Goal: Transaction & Acquisition: Purchase product/service

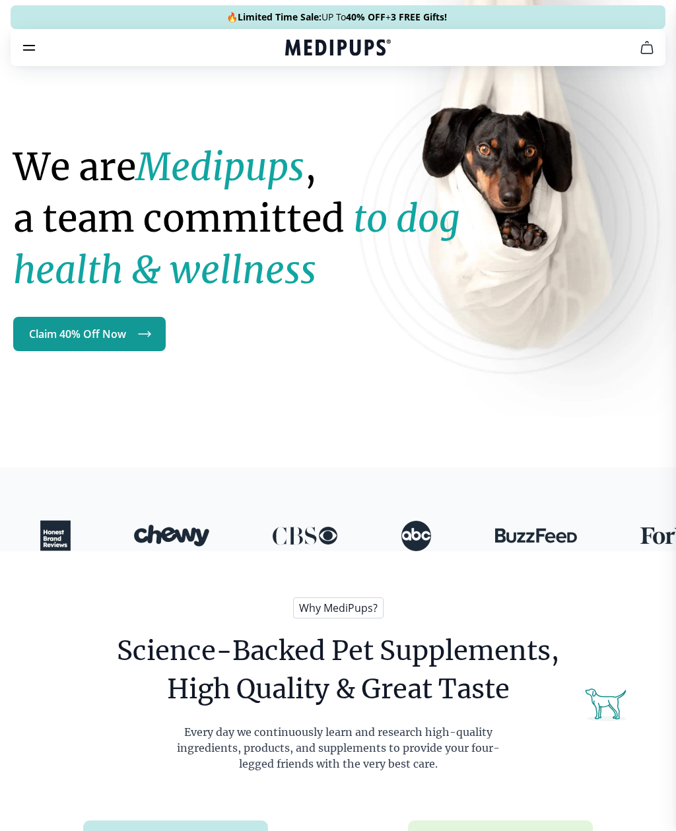
click at [100, 334] on link "Claim 40% Off Now" at bounding box center [89, 334] width 152 height 34
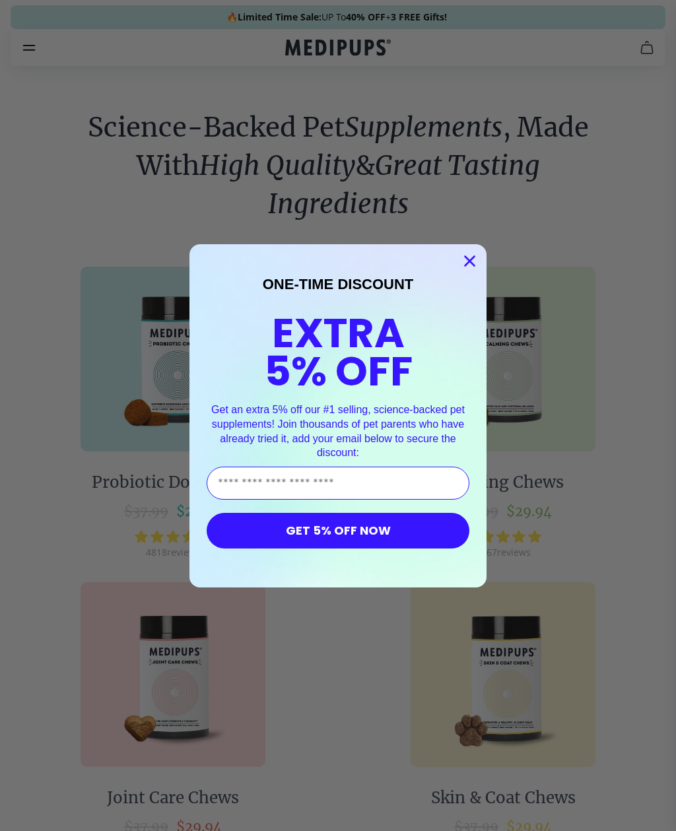
click at [478, 253] on circle "Close dialog" at bounding box center [470, 260] width 22 height 22
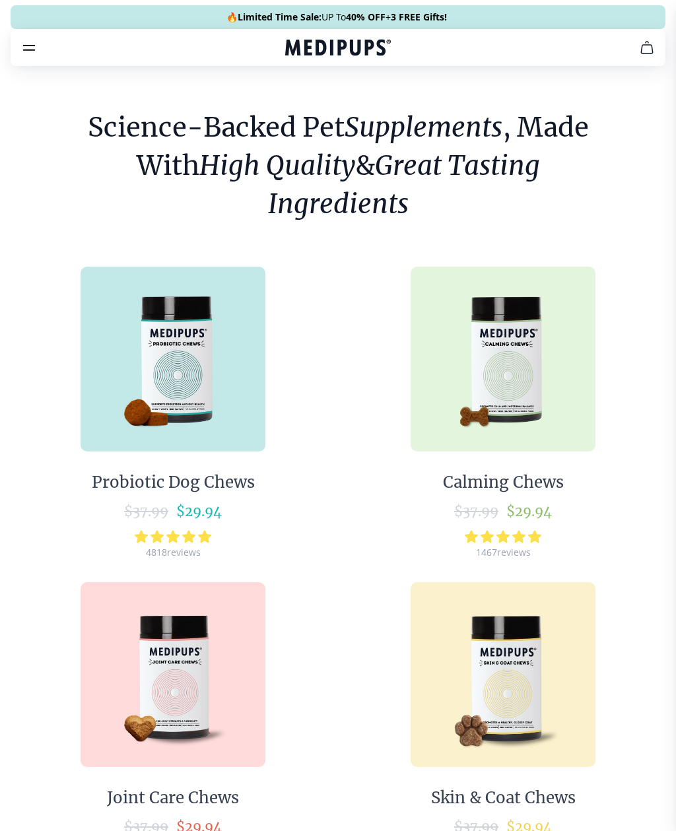
click at [527, 373] on img at bounding box center [502, 359] width 185 height 185
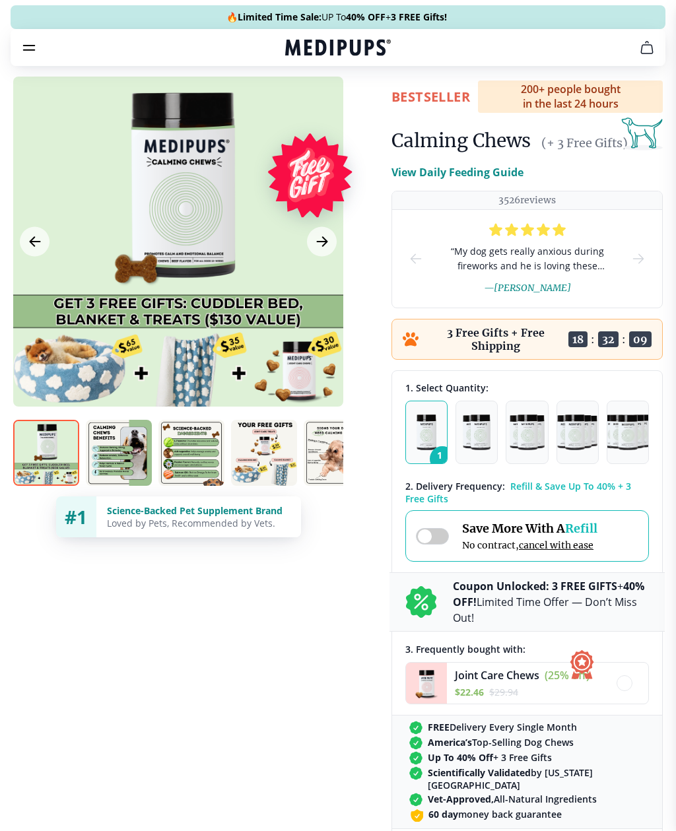
click at [526, 434] on img "button" at bounding box center [526, 432] width 34 height 36
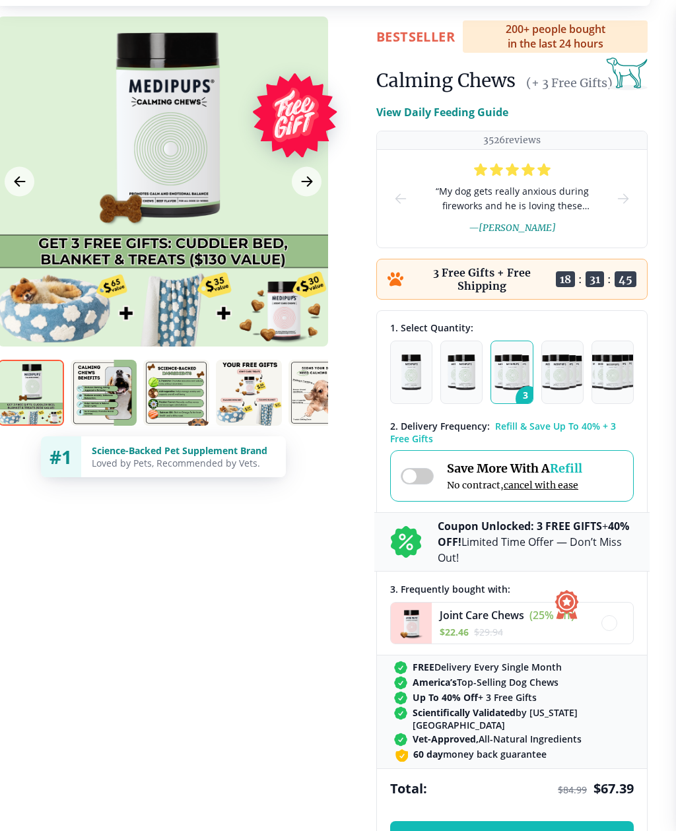
scroll to position [60, 15]
click at [412, 484] on span at bounding box center [416, 476] width 33 height 16
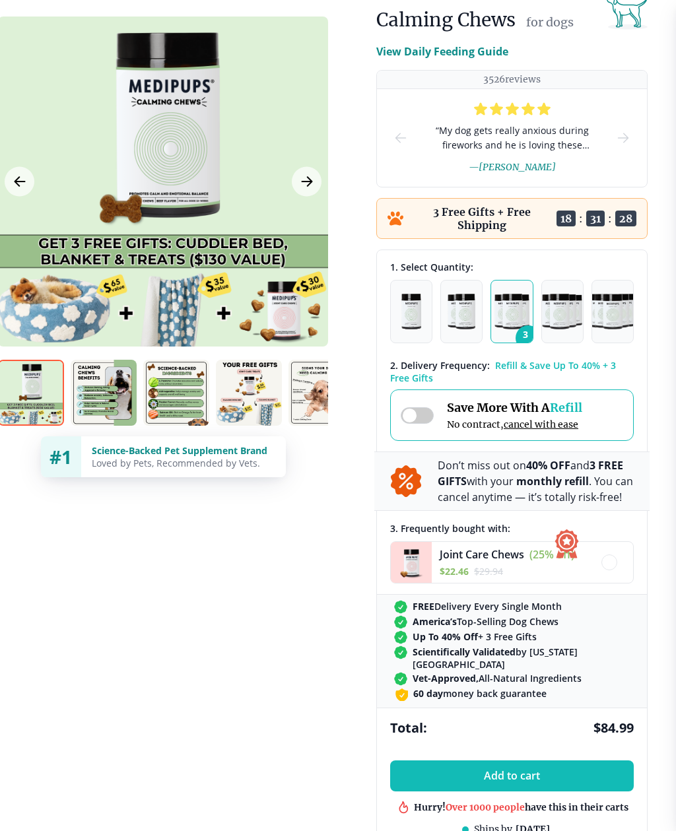
scroll to position [121, 15]
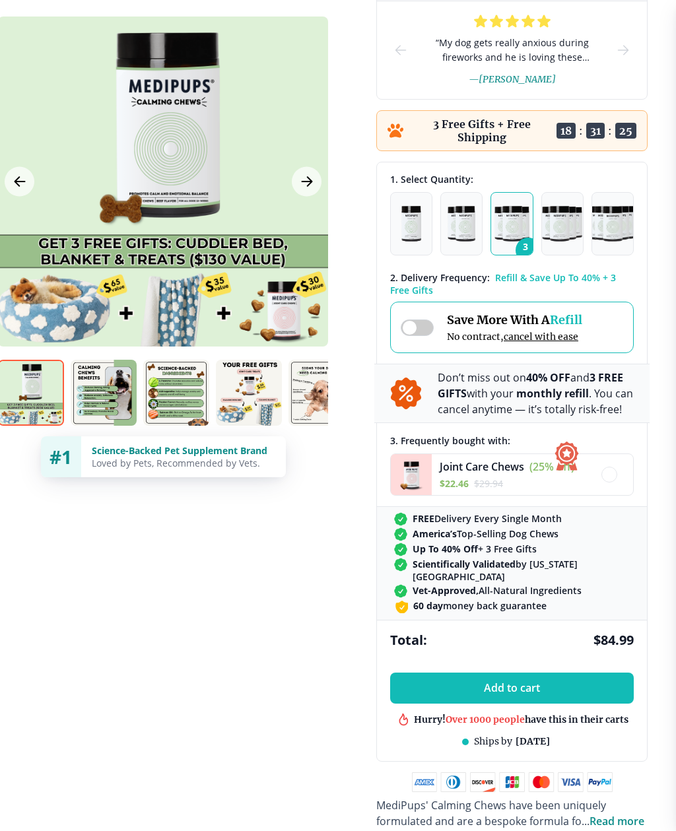
click at [415, 323] on span at bounding box center [417, 328] width 33 height 16
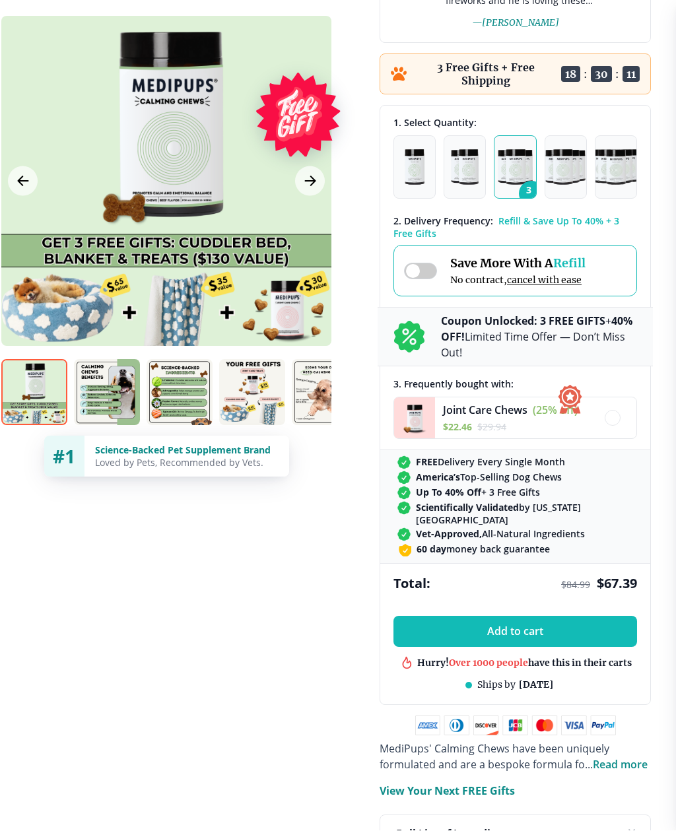
scroll to position [265, 12]
click at [407, 162] on img "button" at bounding box center [414, 167] width 20 height 36
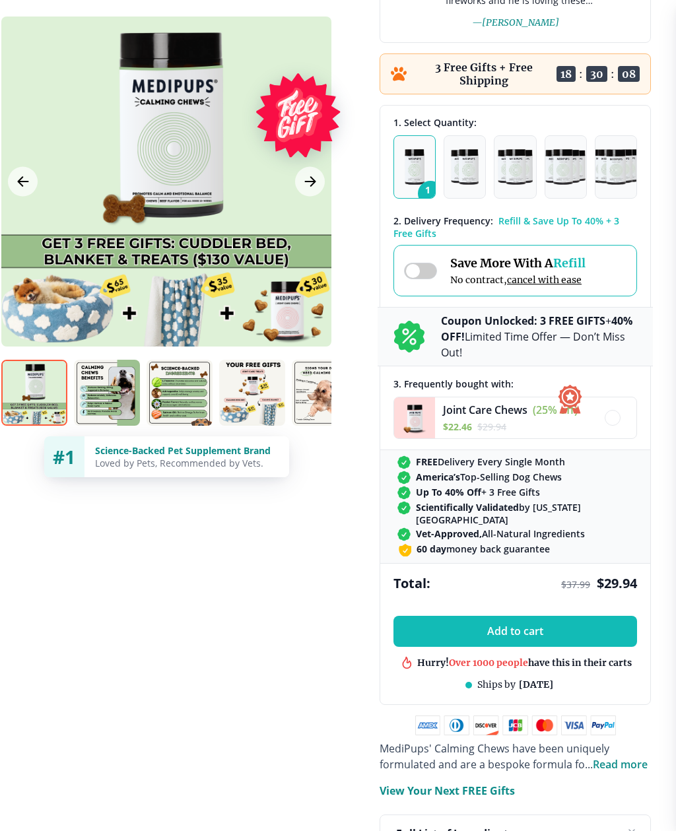
click at [459, 176] on img "button" at bounding box center [465, 167] width 28 height 36
click at [422, 346] on icon at bounding box center [409, 337] width 30 height 32
click at [411, 341] on icon at bounding box center [409, 337] width 32 height 32
click at [511, 173] on img "button" at bounding box center [514, 167] width 34 height 36
click at [577, 637] on button "Add to cart" at bounding box center [514, 631] width 243 height 31
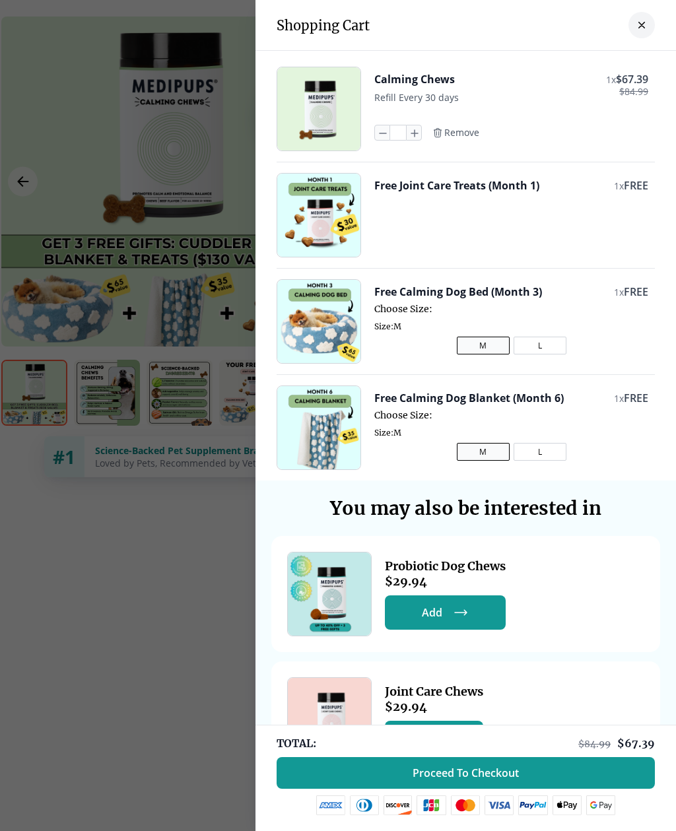
click at [639, 17] on button "close-cart" at bounding box center [641, 25] width 26 height 26
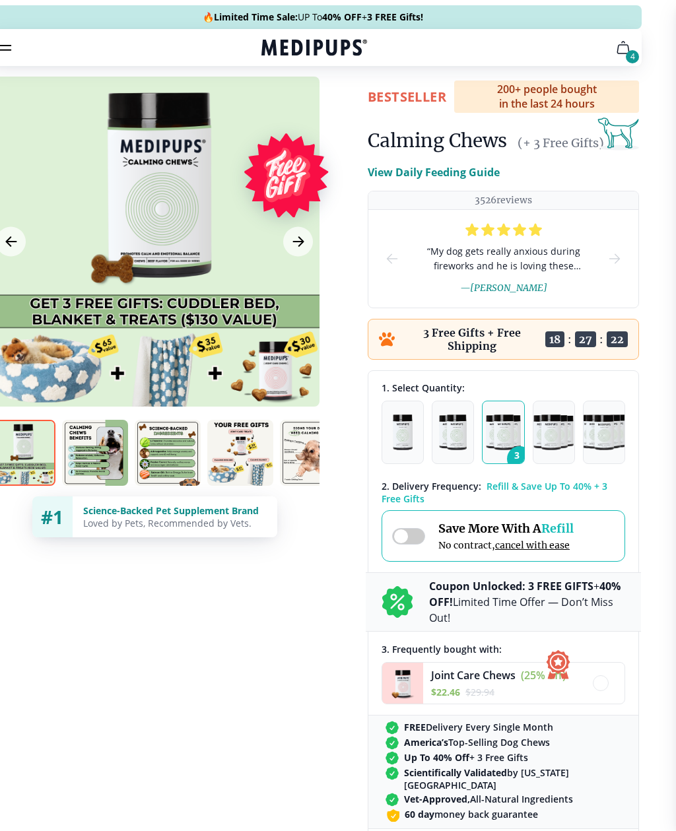
scroll to position [0, 23]
